Goal: Task Accomplishment & Management: Complete application form

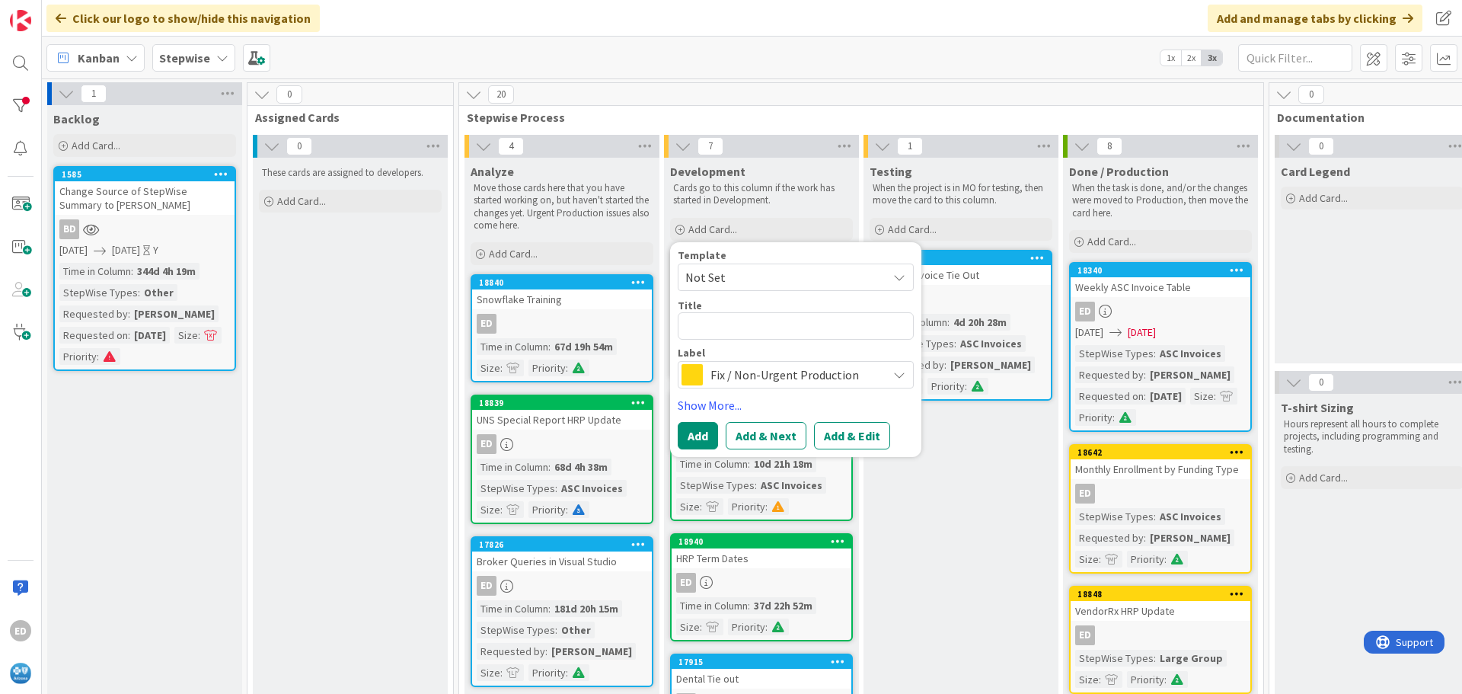
click at [734, 329] on textarea at bounding box center [796, 325] width 236 height 27
type textarea "G"
type textarea "x"
type textarea "Gr"
type textarea "x"
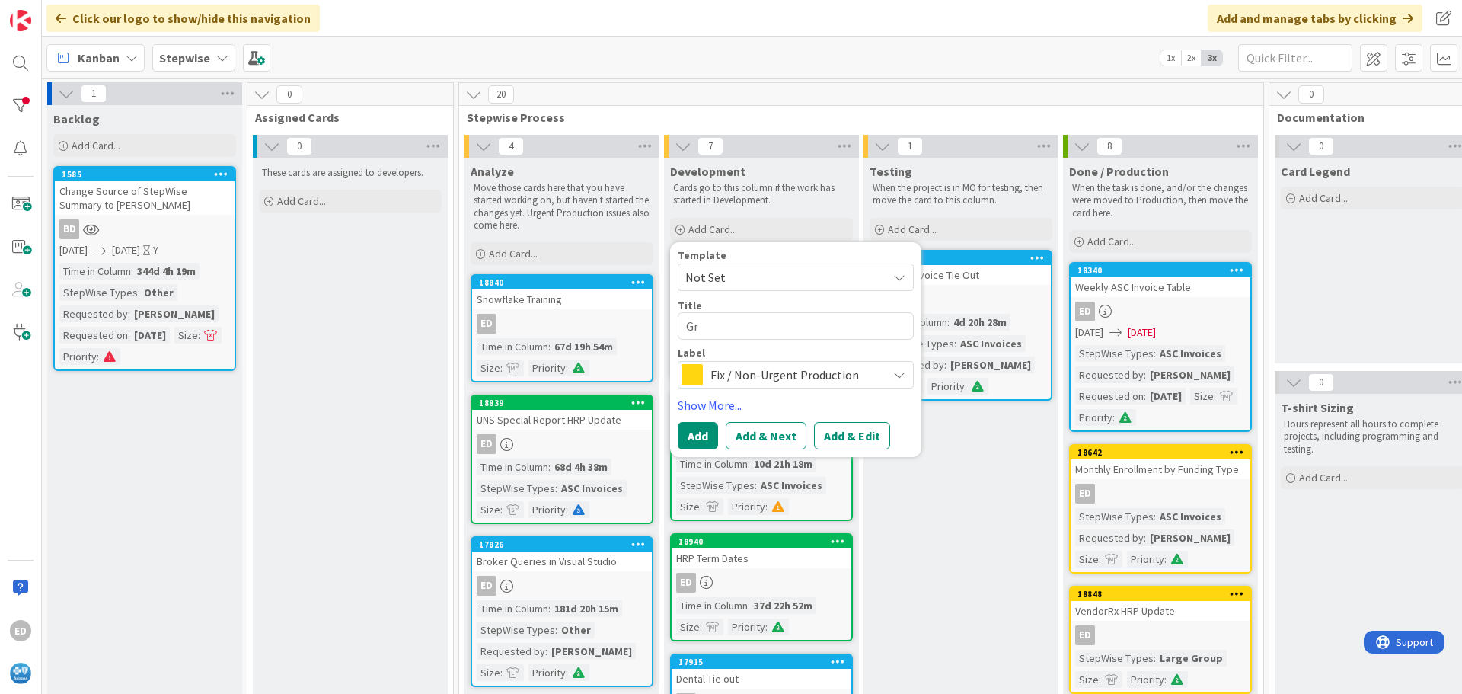
type textarea "Gro"
type textarea "x"
type textarea "Grou"
type textarea "x"
type textarea "Group"
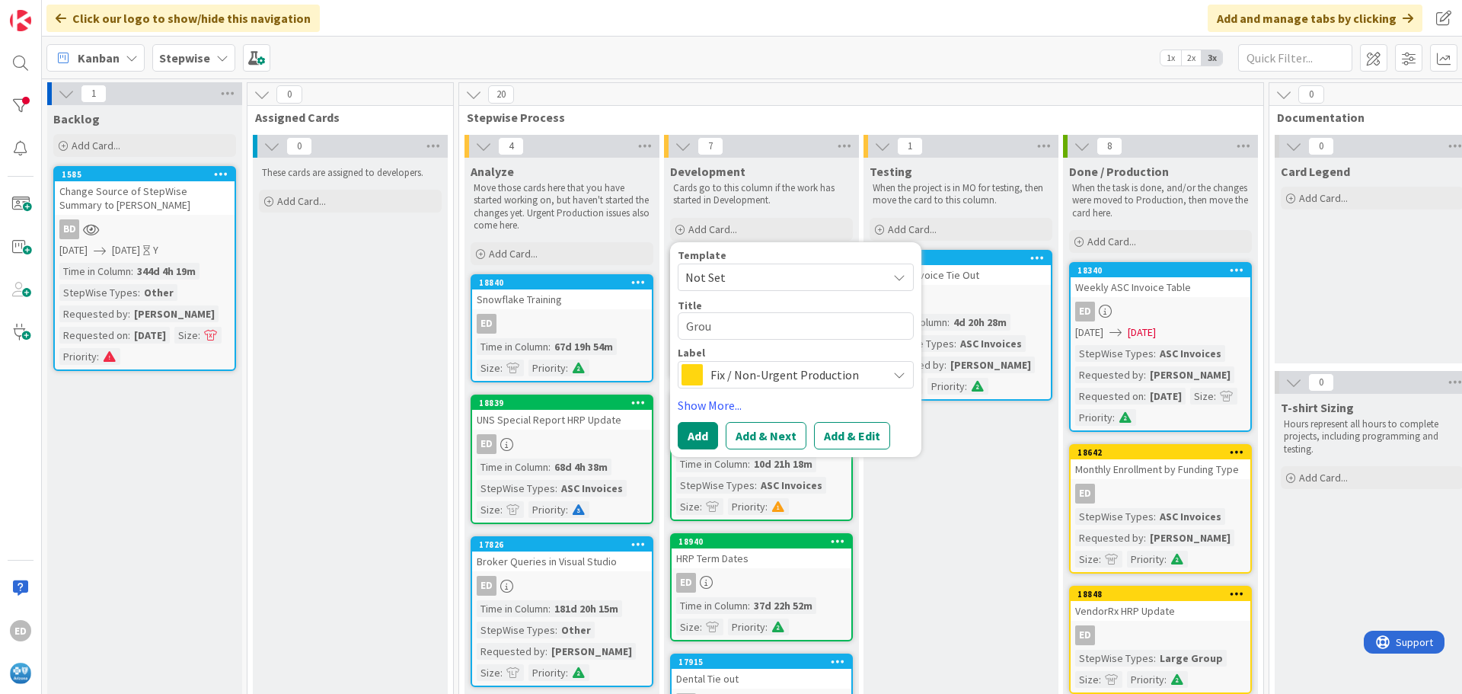
type textarea "x"
type textarea "Group"
type textarea "x"
type textarea "Group 0"
type textarea "x"
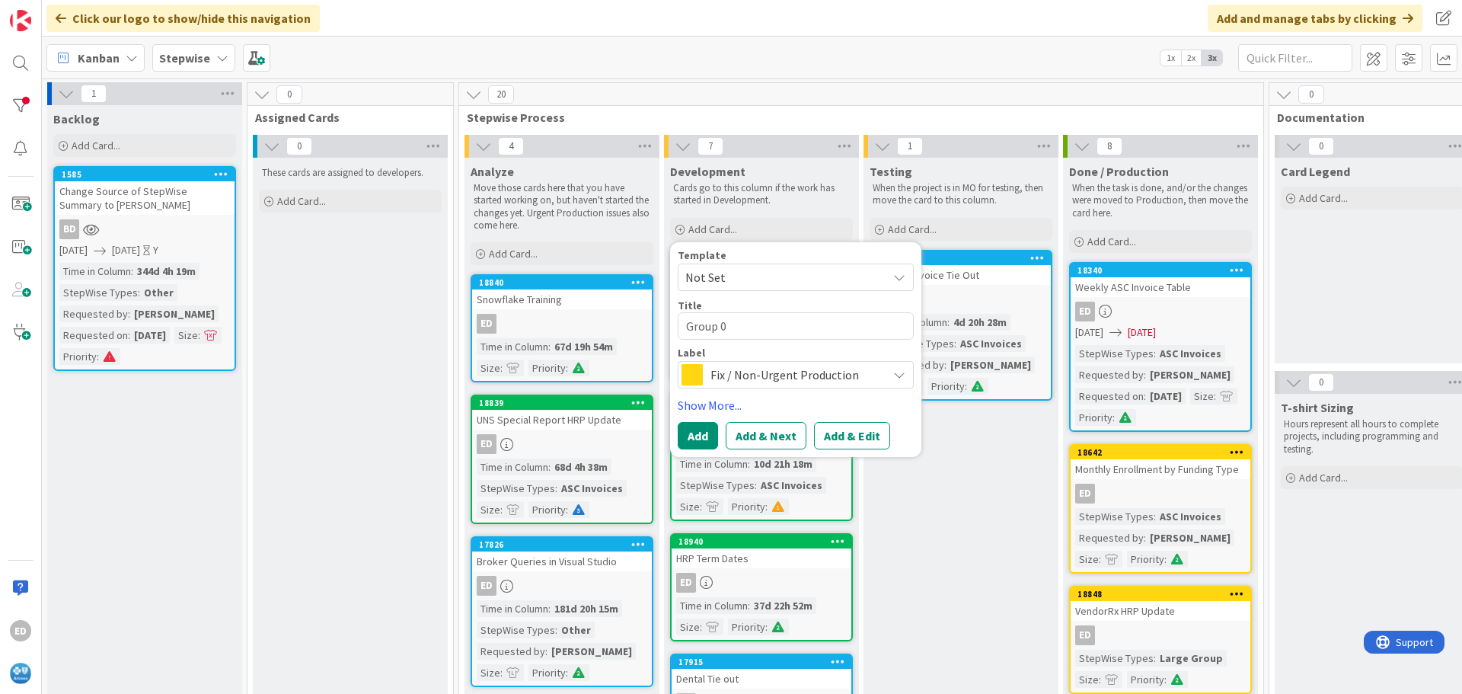
type textarea "Group 04"
type textarea "x"
type textarea "Group 041"
type textarea "x"
type textarea "Group 0418"
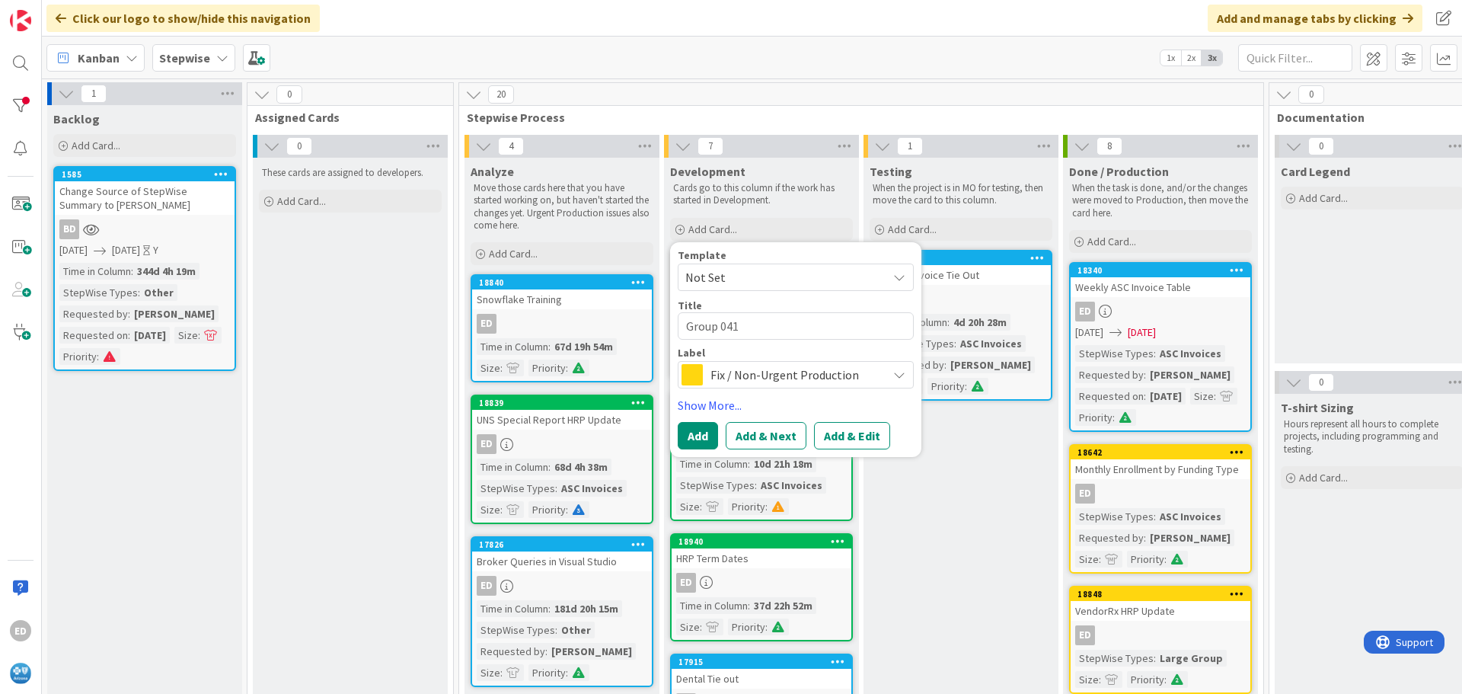
type textarea "x"
type textarea "Group 04187"
type textarea "x"
type textarea "Group 041873"
type textarea "x"
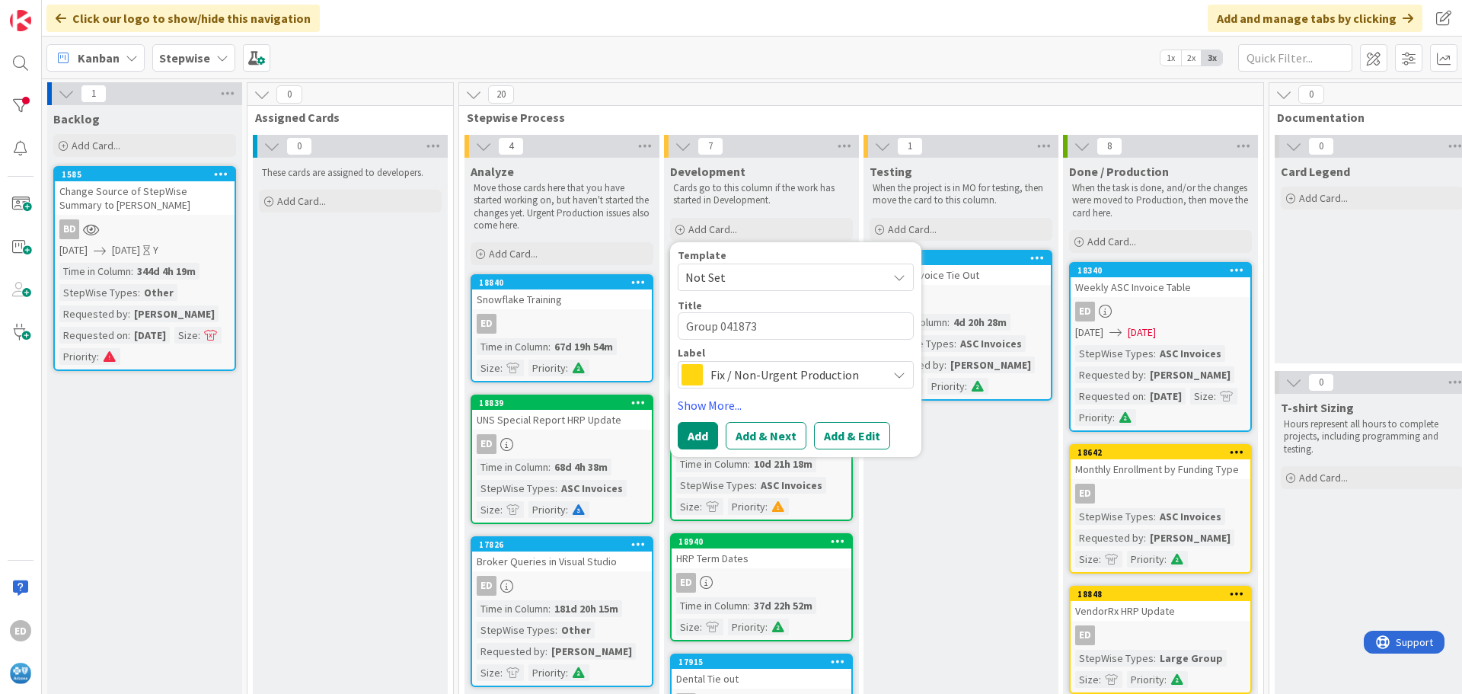
type textarea "Group 041873"
type textarea "x"
type textarea "Group 041873 G"
type textarea "x"
type textarea "Group 041873 Gr"
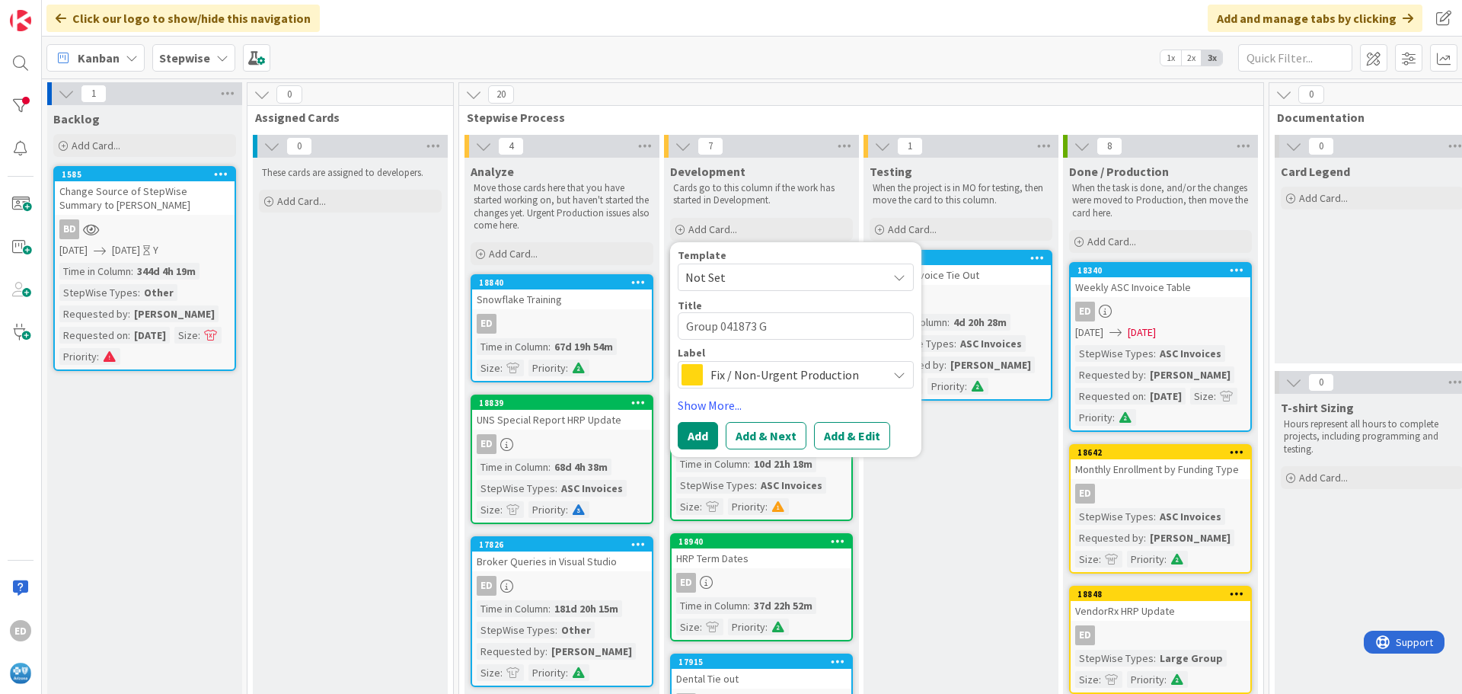
type textarea "x"
type textarea "Group 041873 Gro"
type textarea "x"
type textarea "Group 041873 Grou"
type textarea "x"
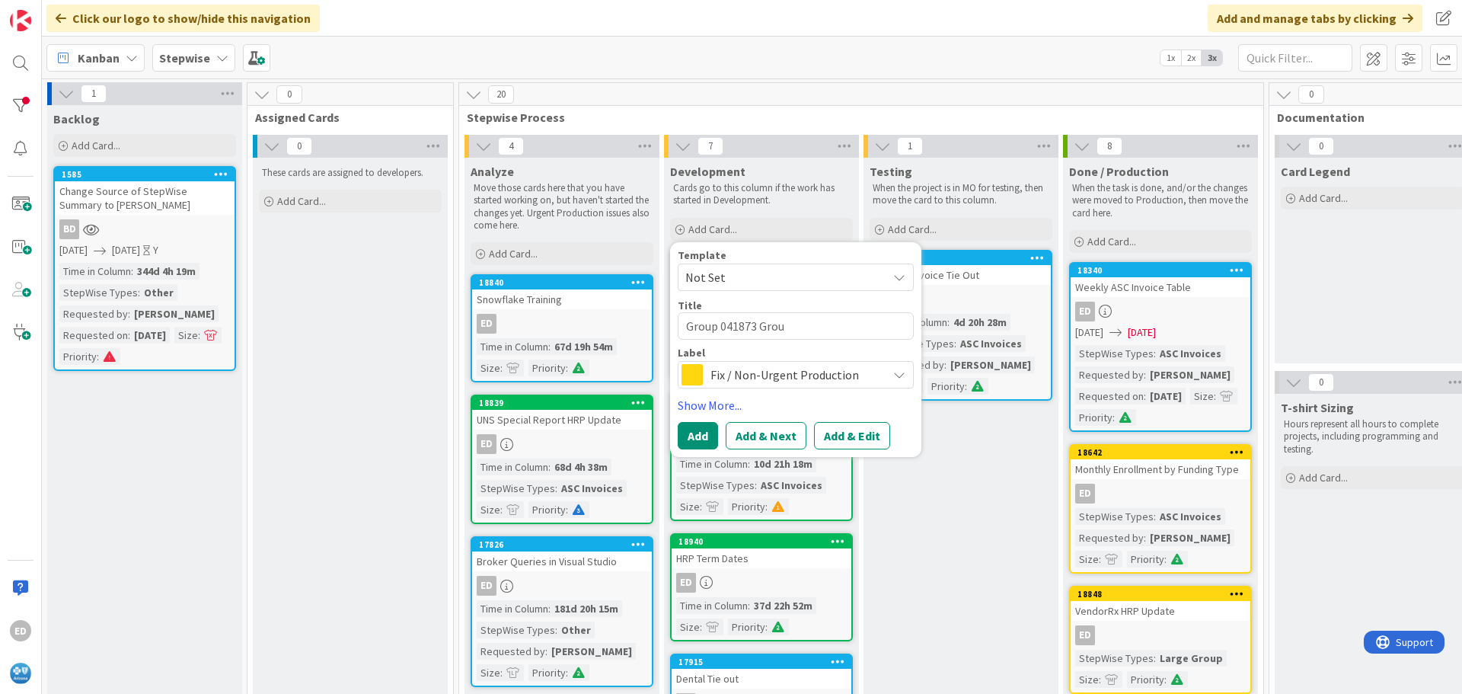
type textarea "Group 041873 Group"
type textarea "x"
type textarea "Group 041873 Group"
type textarea "x"
type textarea "Group 041873 Group N"
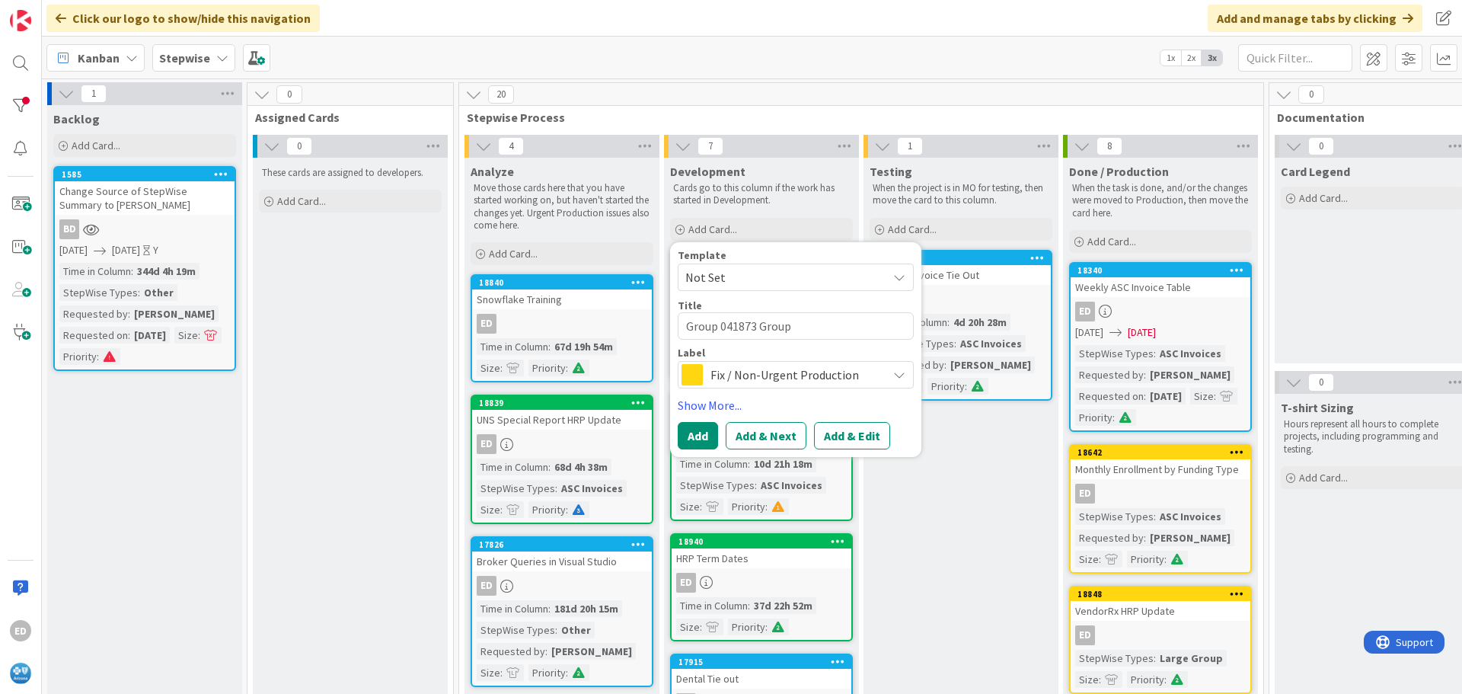
type textarea "x"
type textarea "Group 041873 Group Nu"
type textarea "x"
type textarea "Group 041873 Group Num"
type textarea "x"
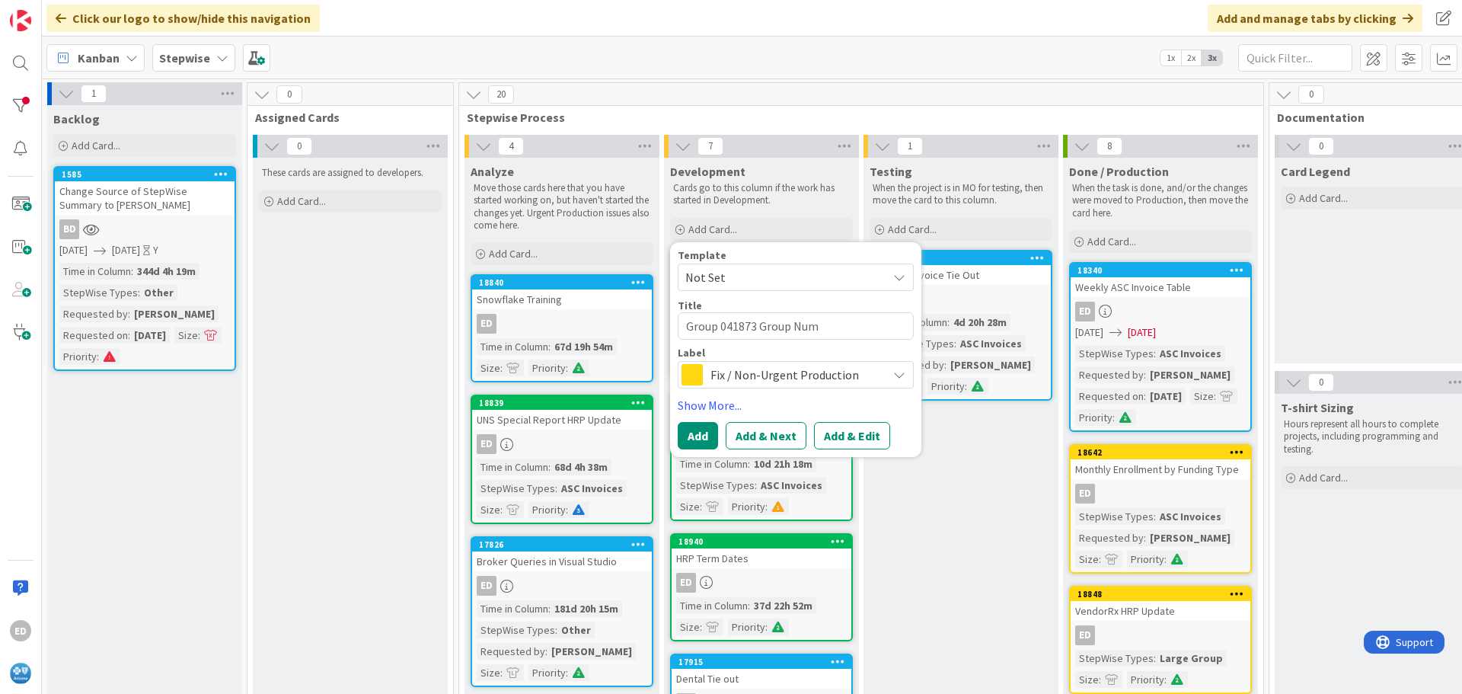
type textarea "Group 041873 Group Numb"
type textarea "x"
type textarea "Group 041873 Group Numbe"
type textarea "x"
type textarea "Group 041873 Group Number"
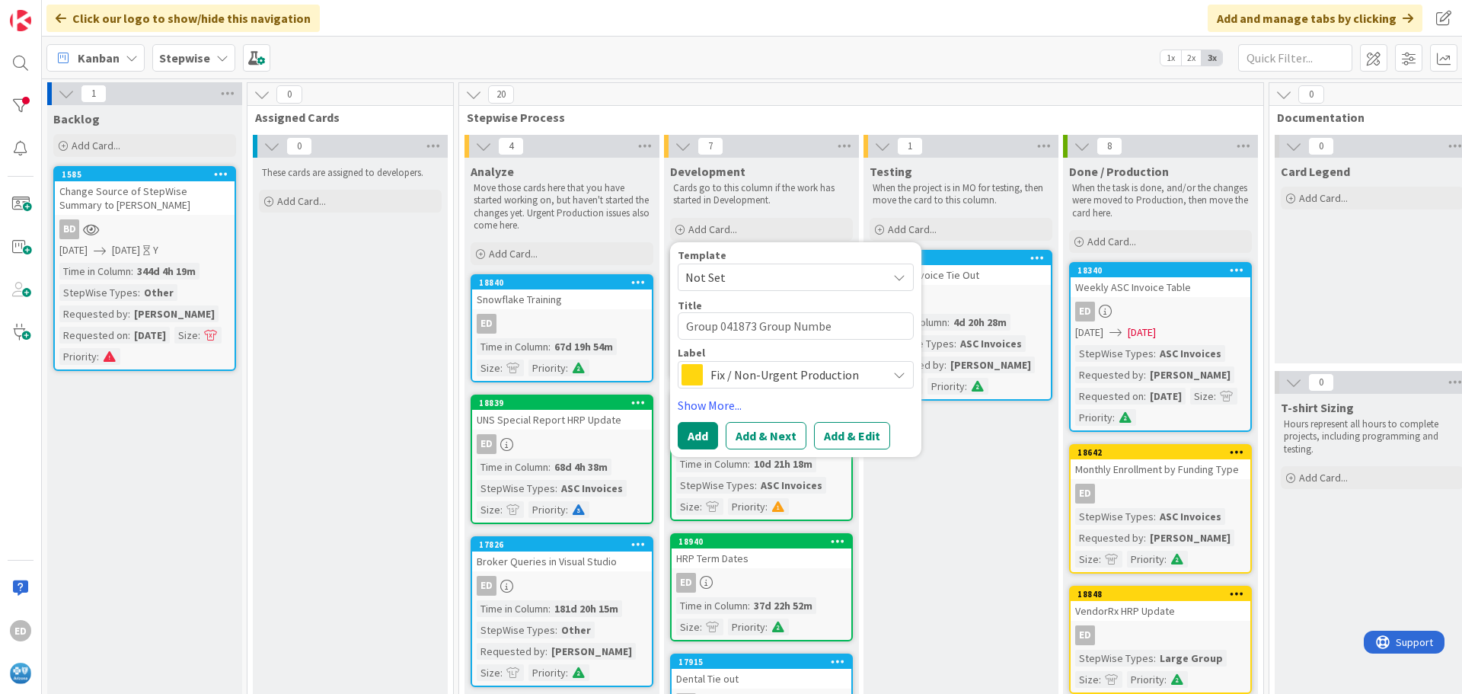
type textarea "x"
type textarea "Group 041873 Group Number"
type textarea "x"
type textarea "Group 041873 Group Number F"
type textarea "x"
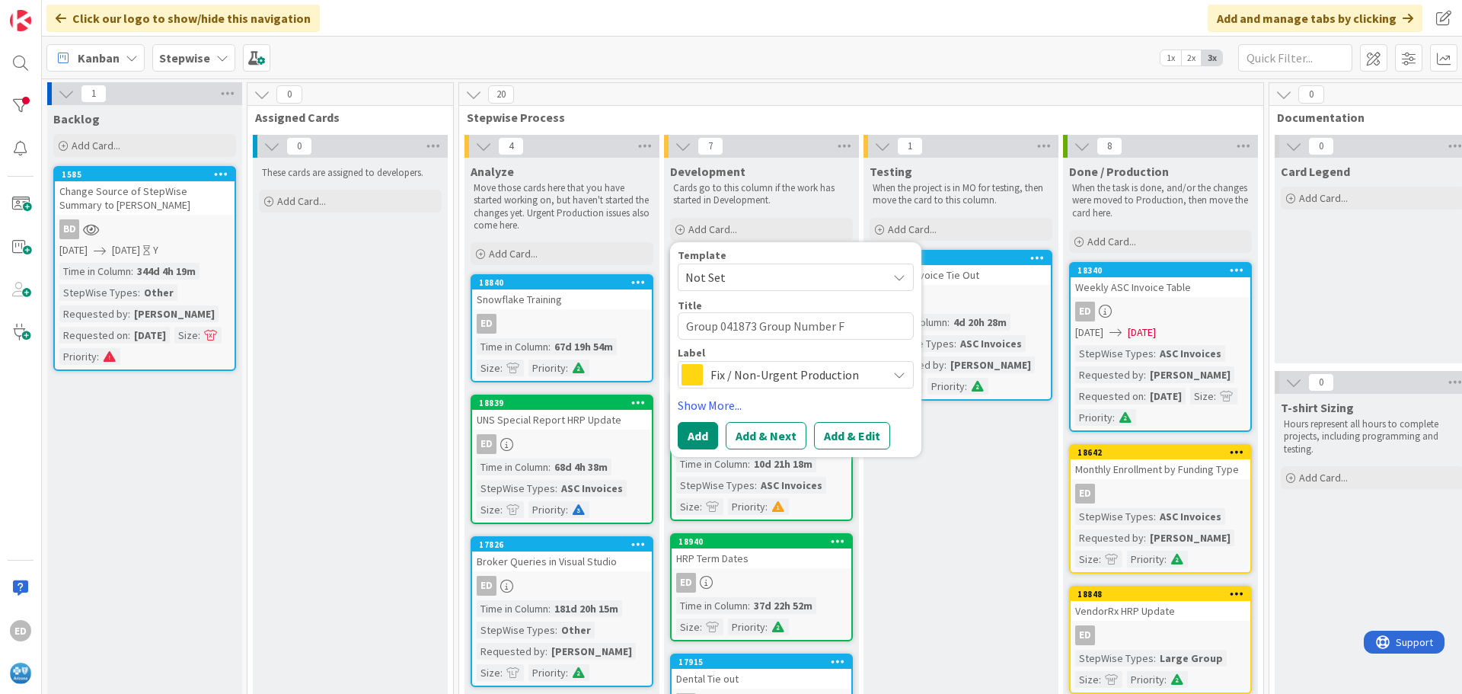
type textarea "Group 041873 Group Number Fi"
type textarea "x"
type textarea "Group 041873 Group Number Fix"
type textarea "x"
type textarea "Group 041873 Group Number Fix"
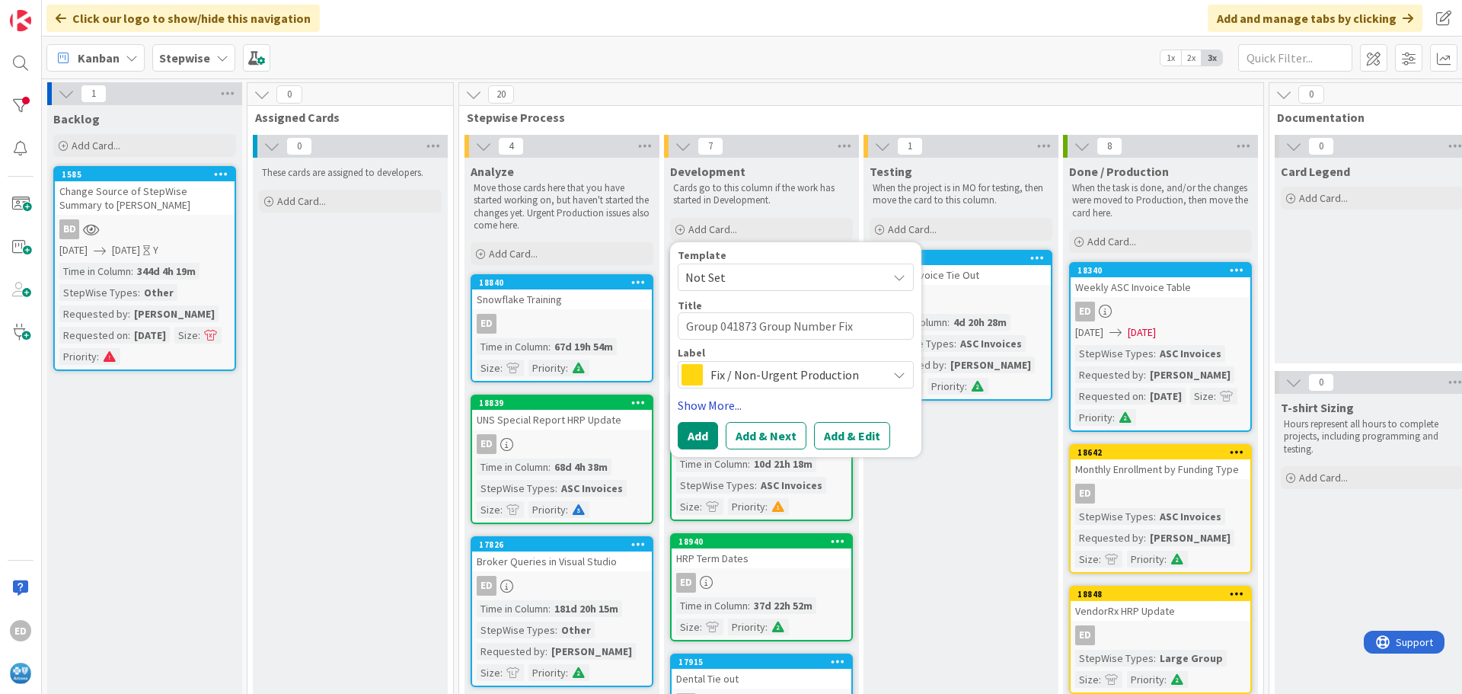
click at [714, 408] on link "Show More..." at bounding box center [796, 405] width 236 height 18
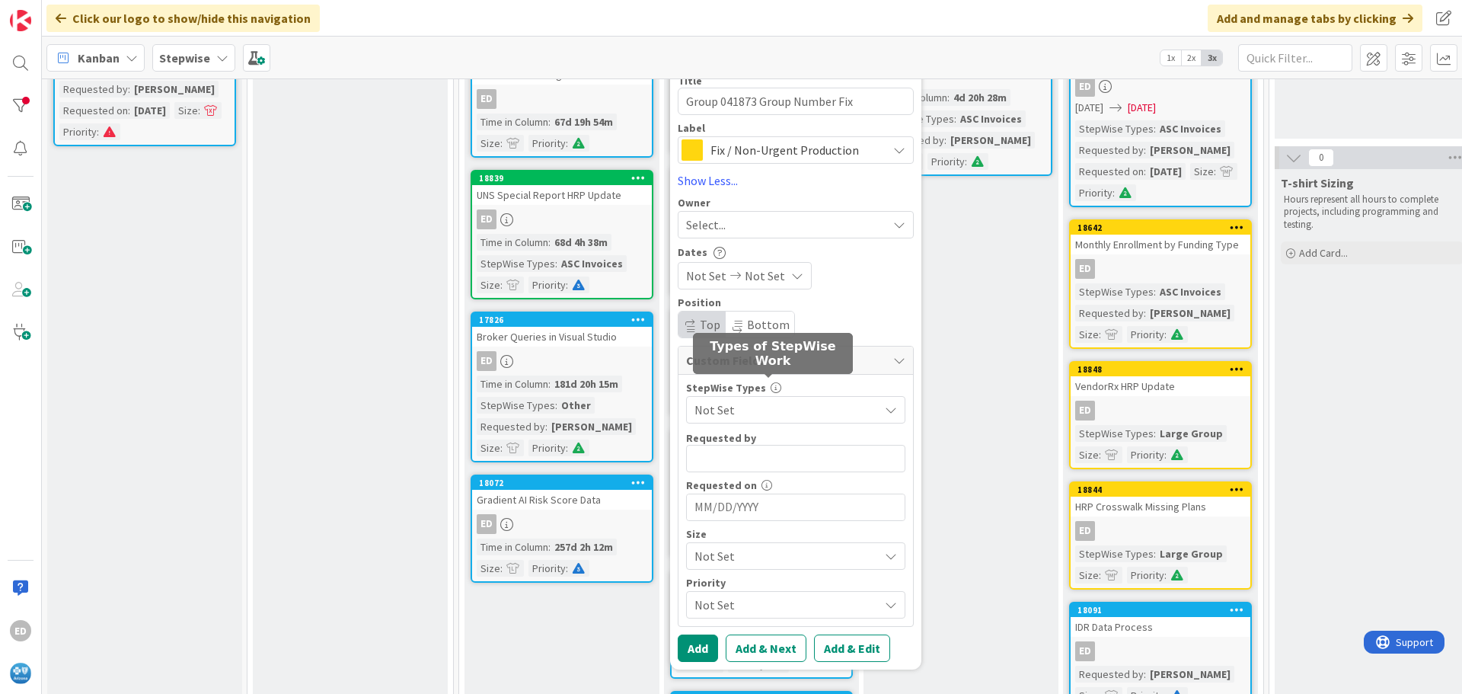
scroll to position [228, 0]
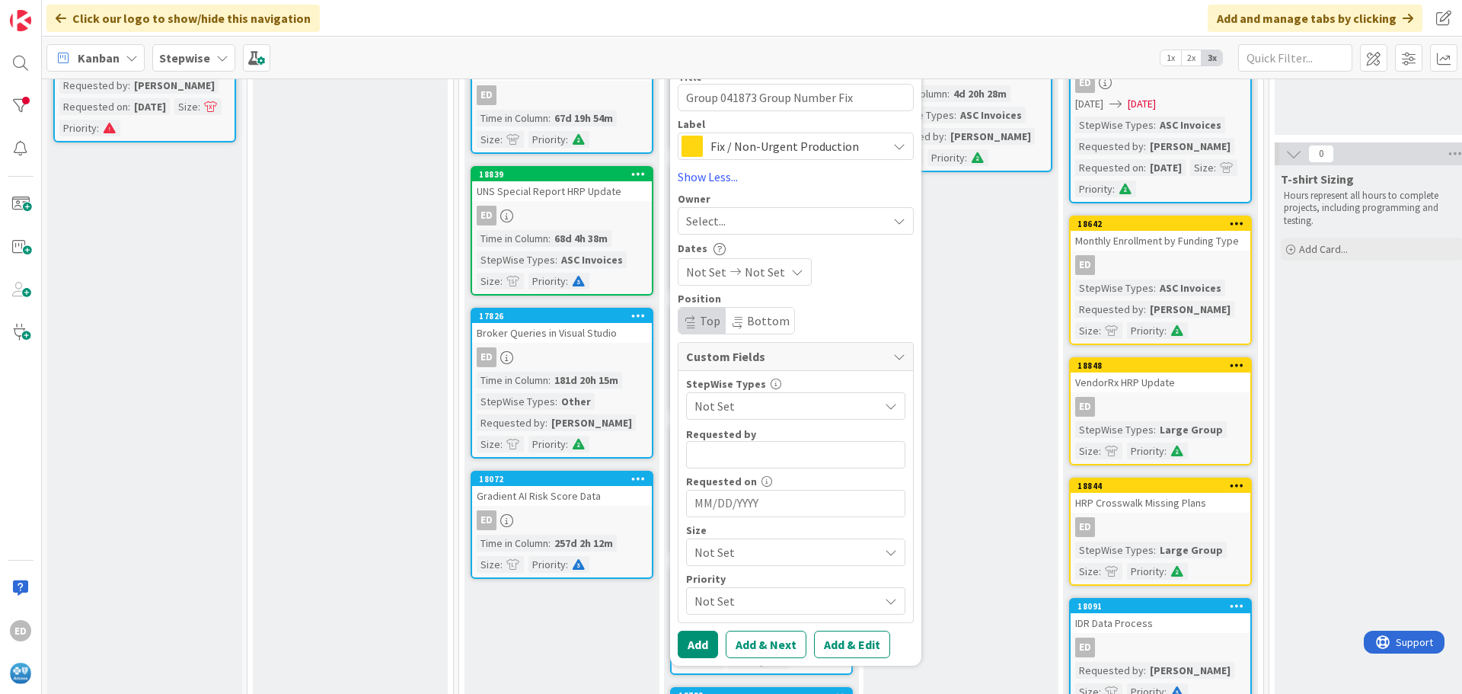
click at [728, 223] on div "Select..." at bounding box center [786, 221] width 201 height 18
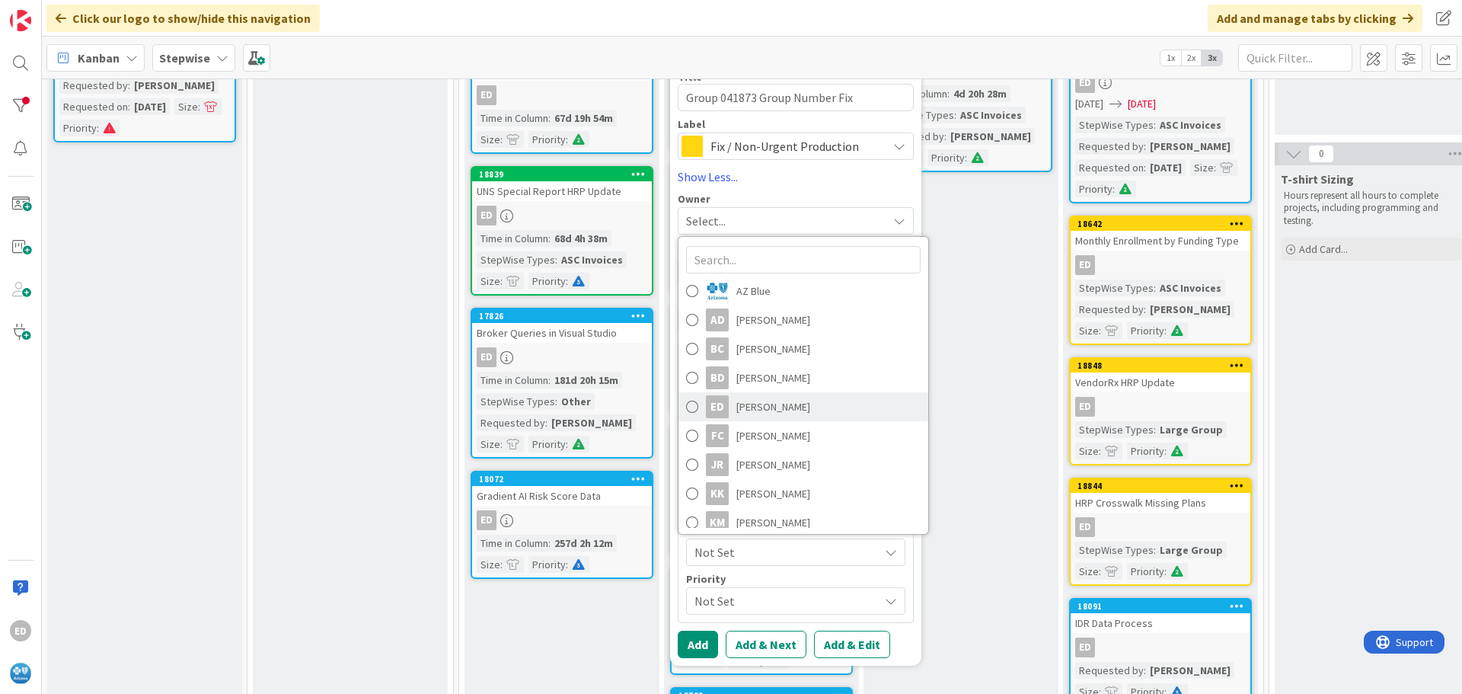
click at [771, 405] on span "[PERSON_NAME]" at bounding box center [773, 406] width 74 height 23
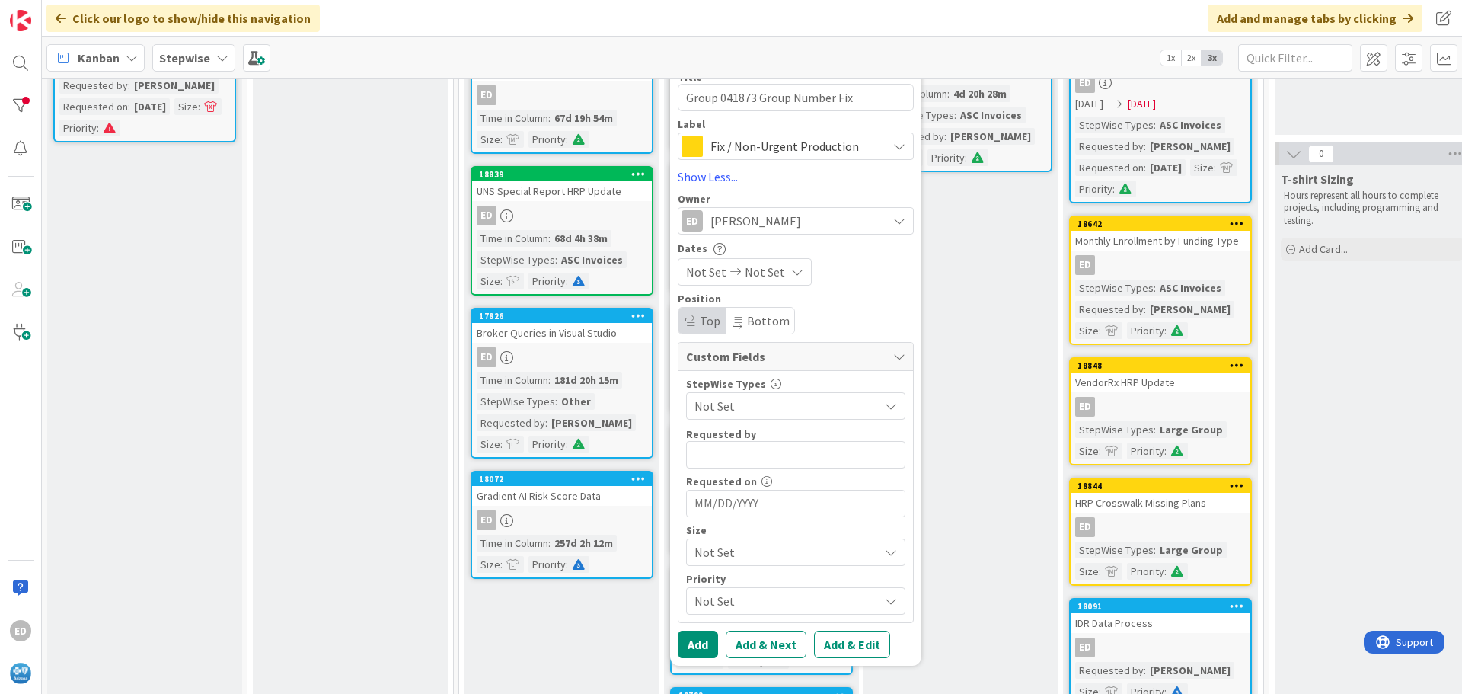
click at [750, 407] on span "Not Set" at bounding box center [782, 405] width 177 height 21
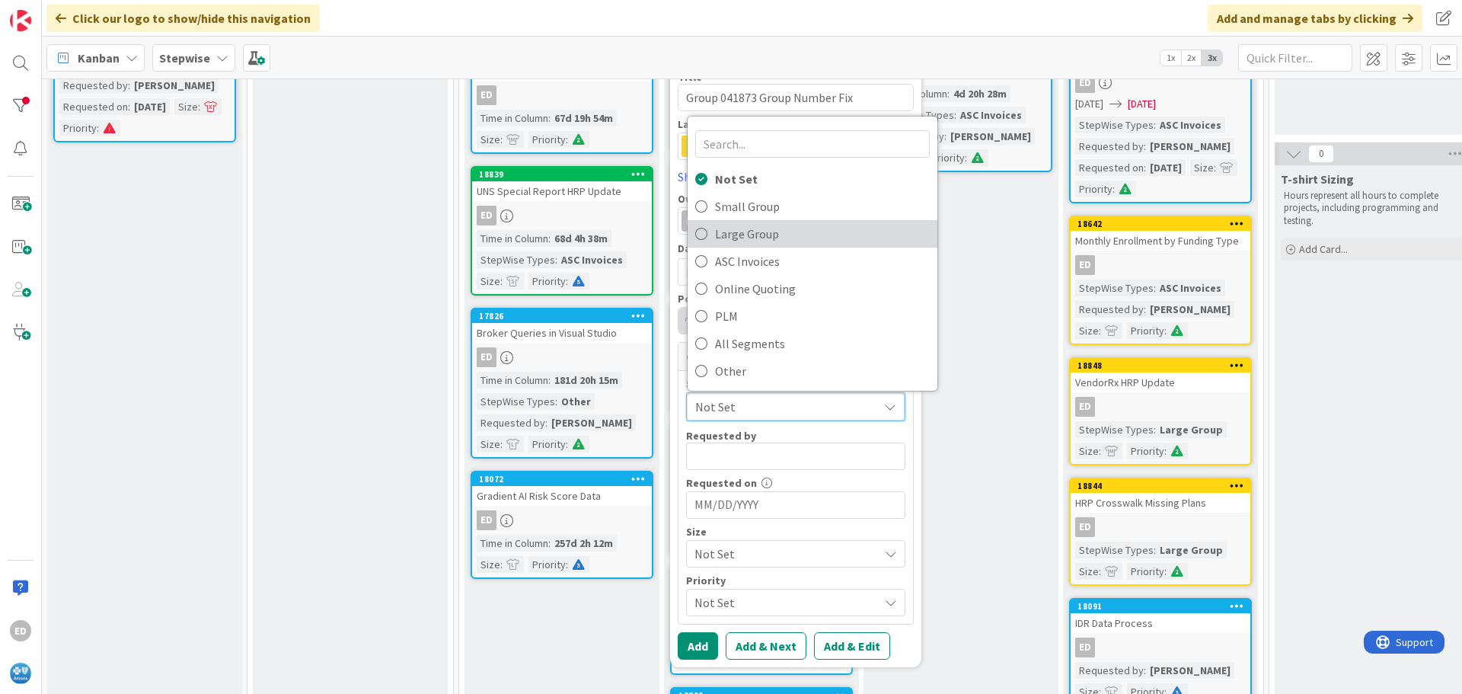
click at [758, 234] on span "Large Group" at bounding box center [822, 233] width 215 height 23
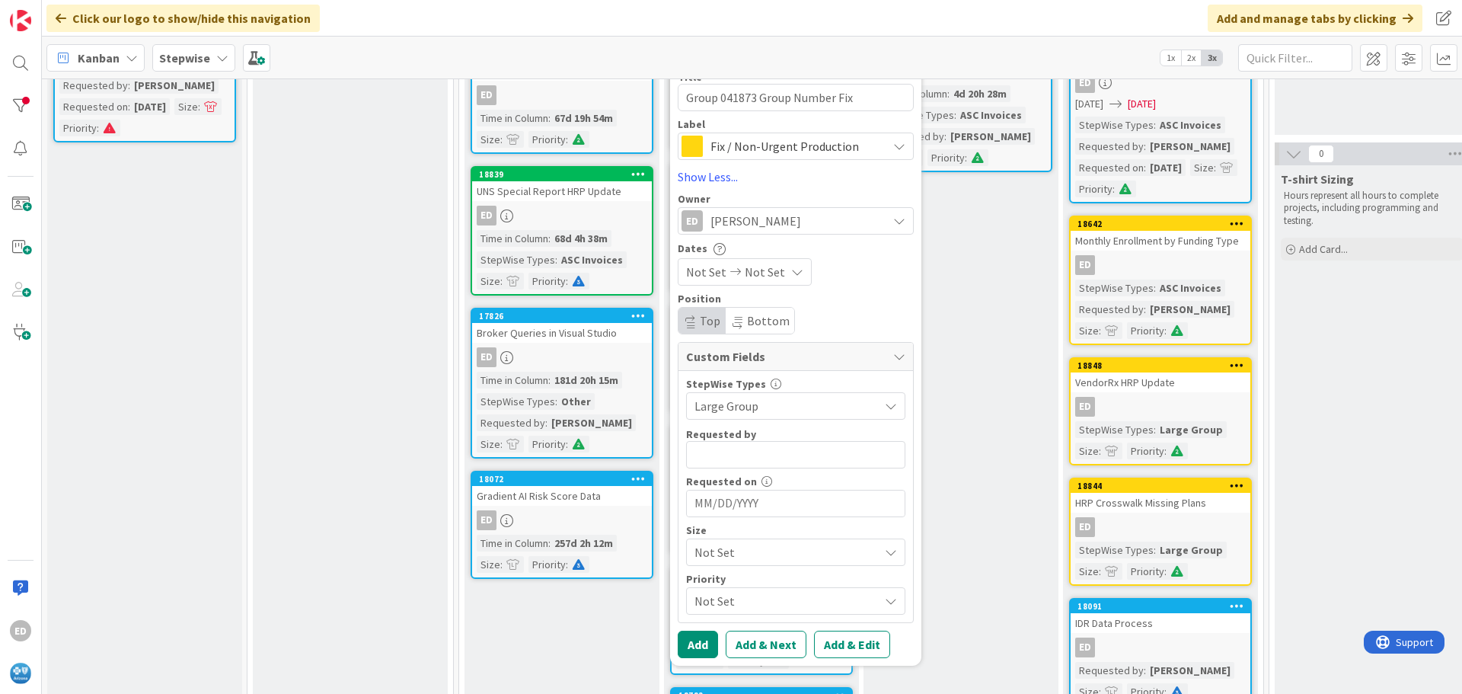
click at [738, 553] on span "Not Set" at bounding box center [782, 551] width 177 height 21
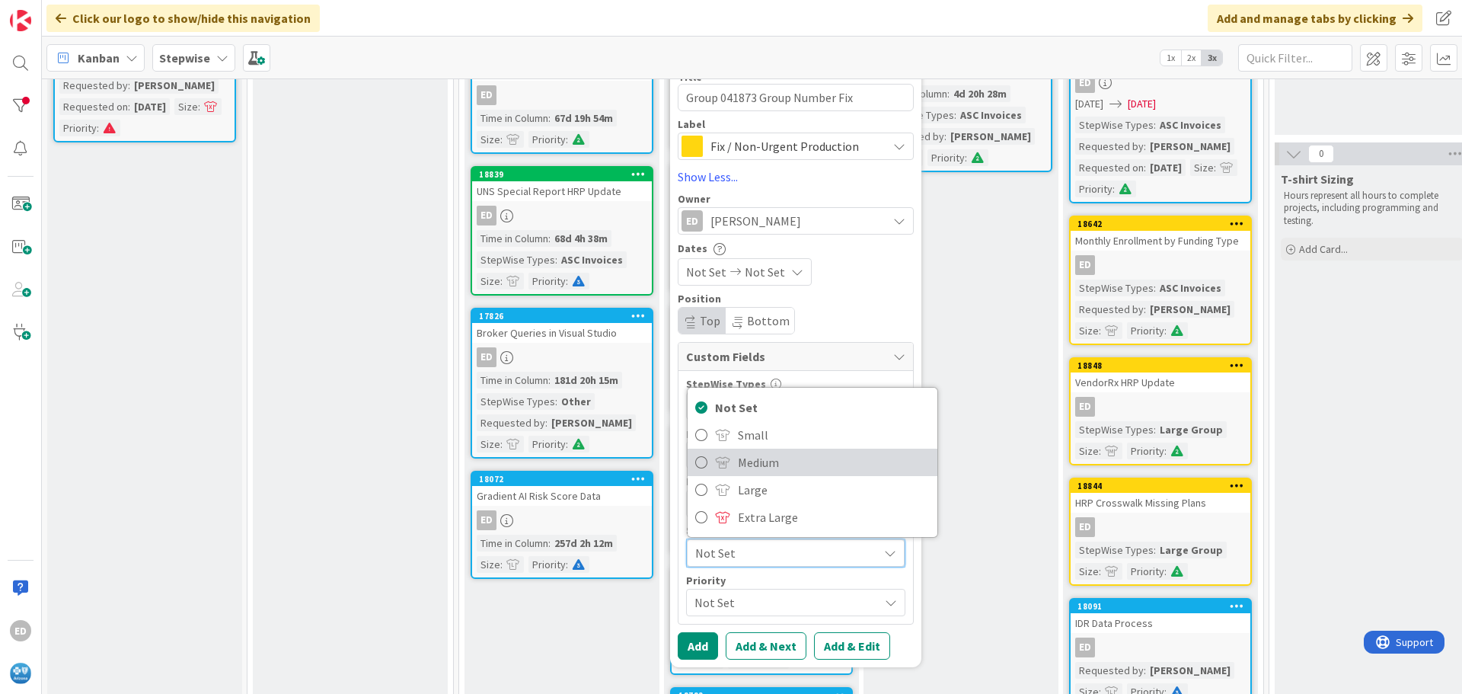
click at [758, 470] on span "Medium" at bounding box center [834, 462] width 192 height 23
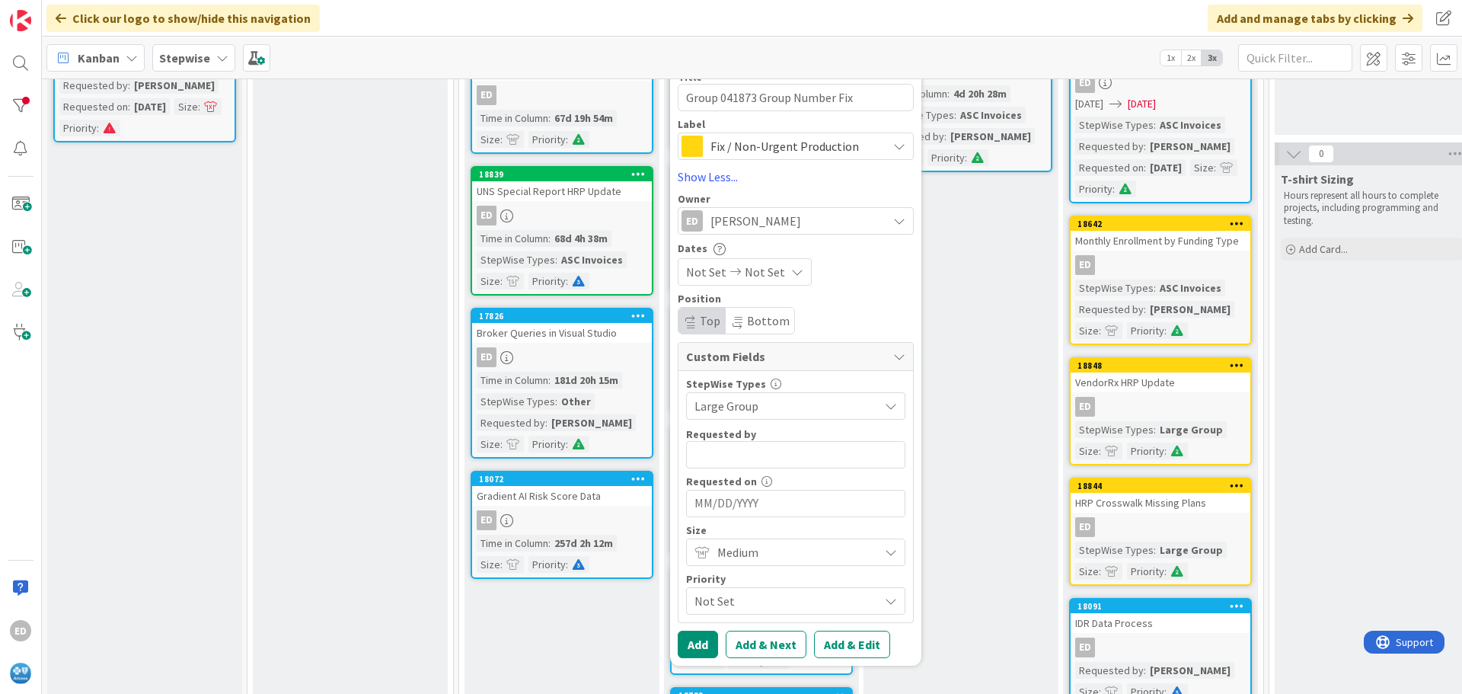
click at [749, 600] on span "Not Set" at bounding box center [782, 600] width 177 height 21
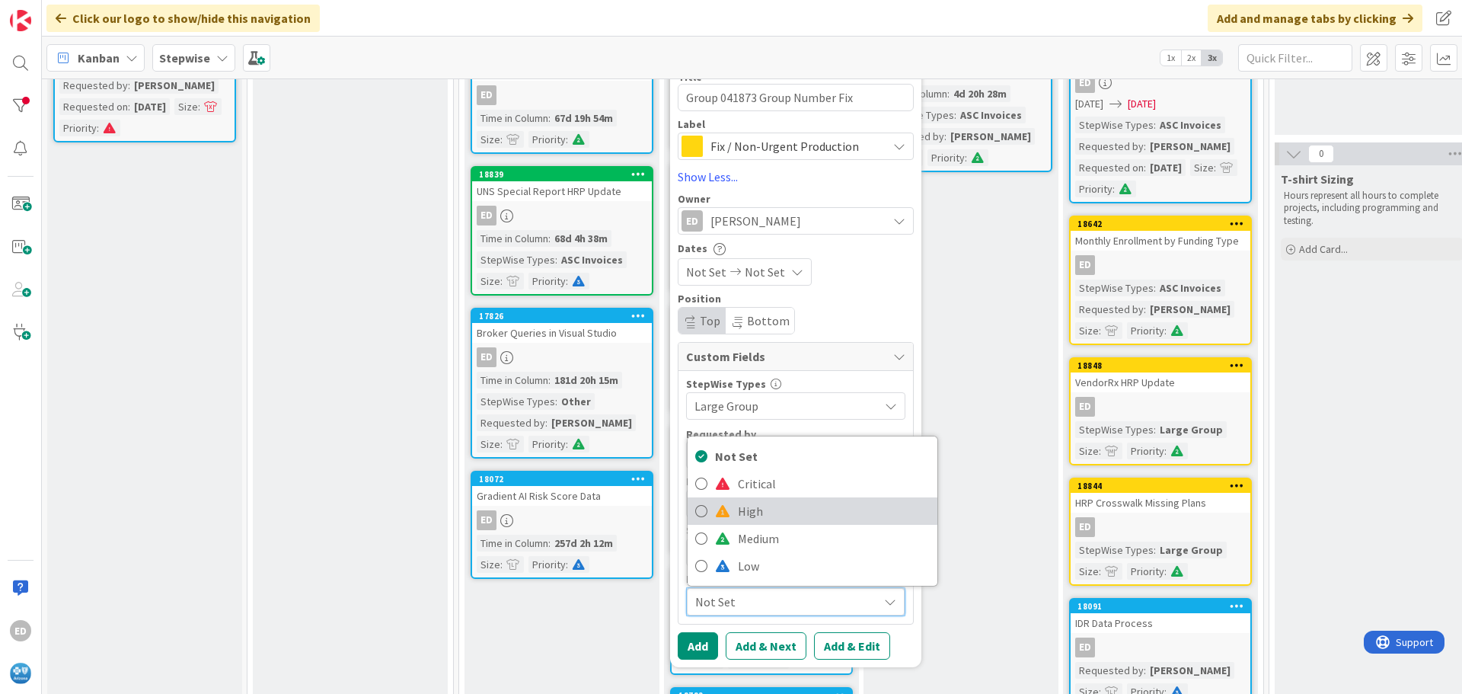
click at [769, 505] on span "High" at bounding box center [834, 510] width 192 height 23
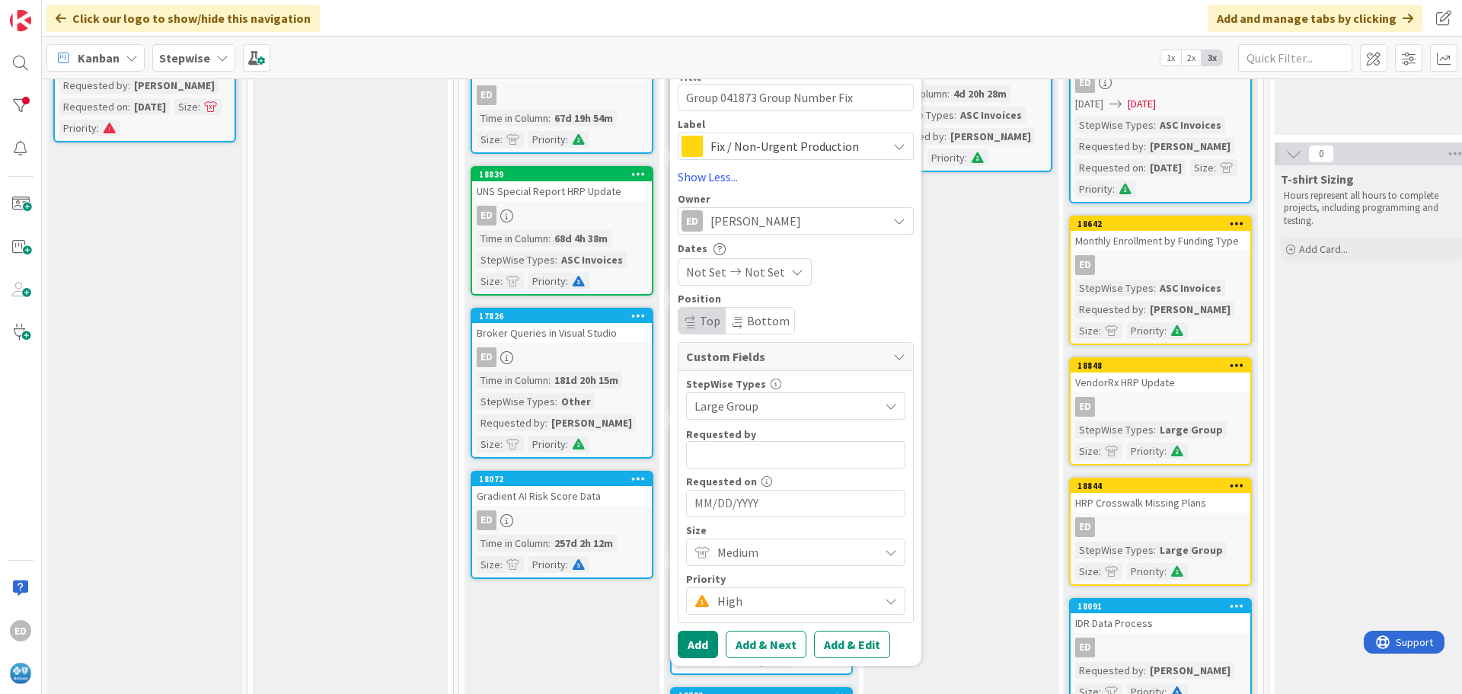
click at [755, 546] on span "Medium" at bounding box center [794, 551] width 154 height 21
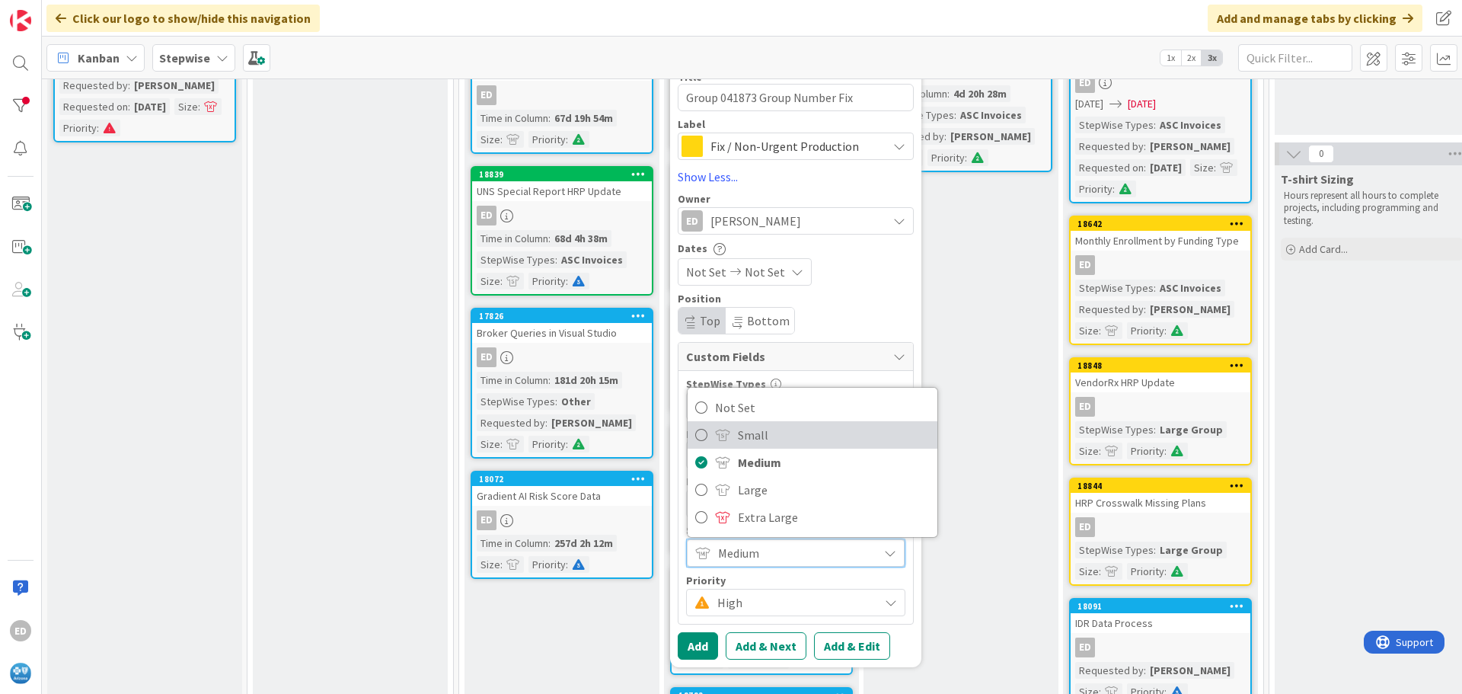
click at [753, 437] on span "Small" at bounding box center [834, 434] width 192 height 23
type textarea "x"
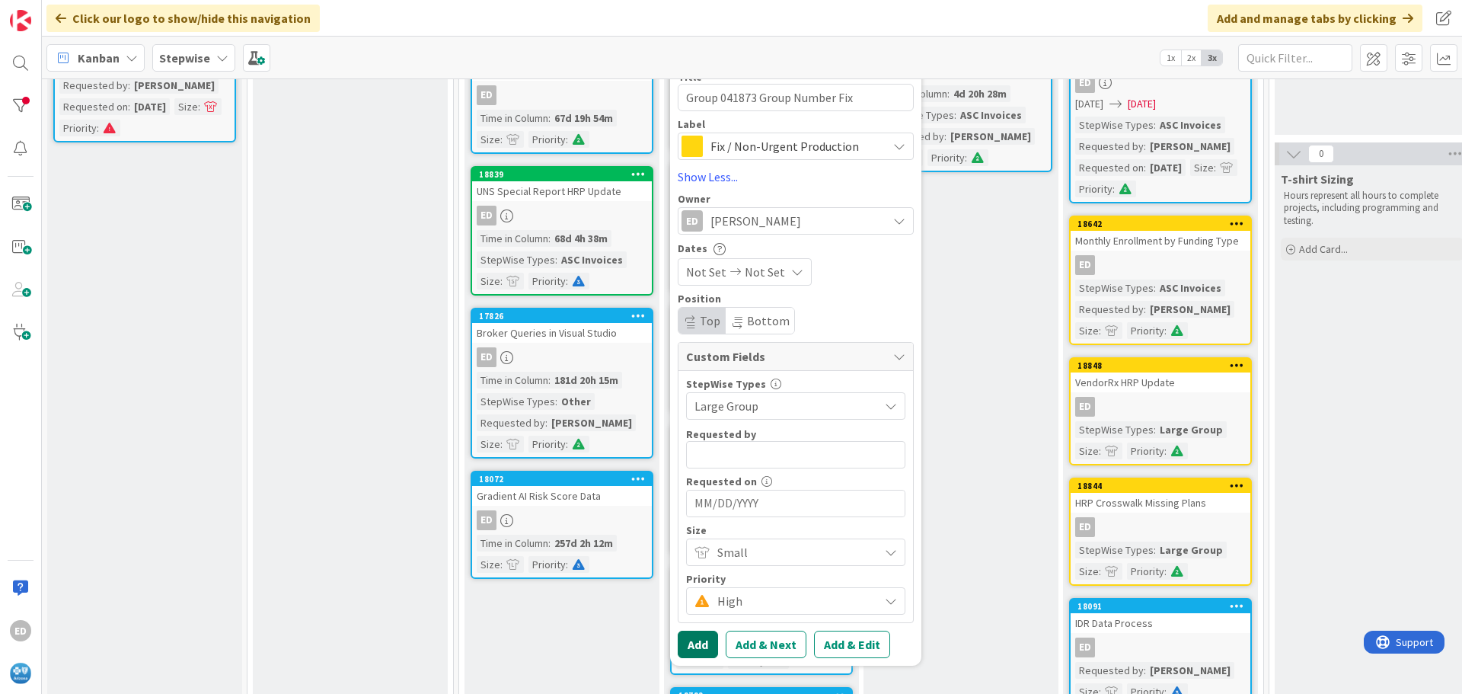
click at [699, 643] on button "Add" at bounding box center [698, 643] width 40 height 27
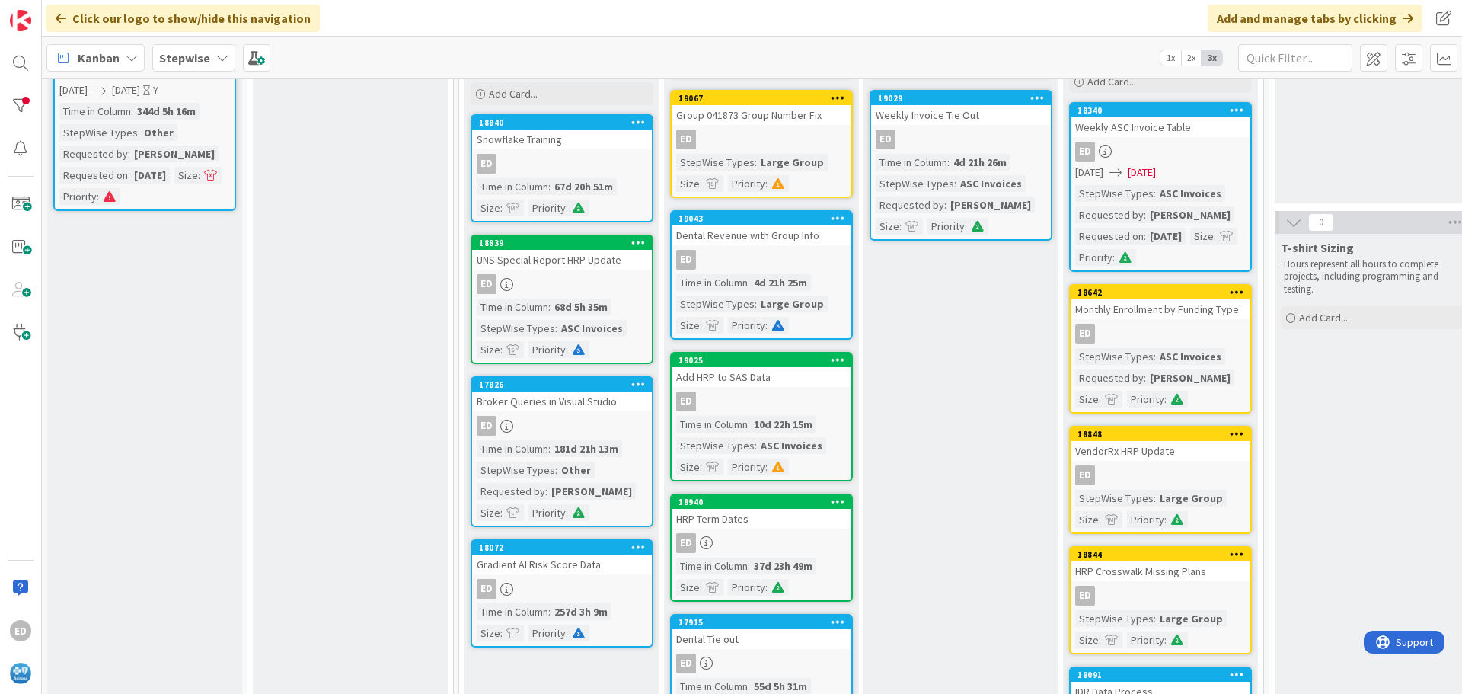
scroll to position [0, 0]
